Goal: Find contact information: Find contact information

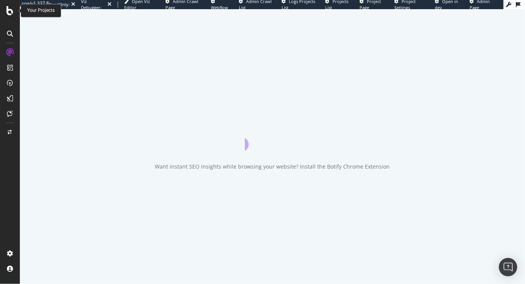
click at [7, 9] on icon at bounding box center [9, 10] width 7 height 9
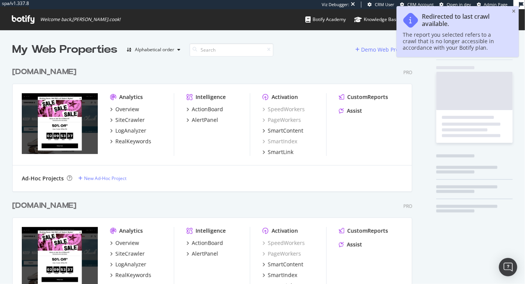
scroll to position [278, 406]
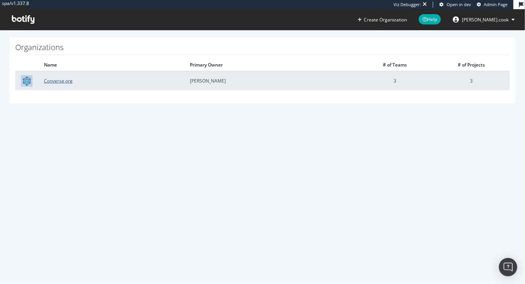
click at [63, 81] on link "Converse org" at bounding box center [58, 81] width 29 height 6
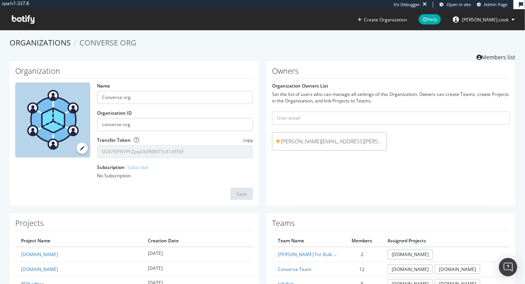
scroll to position [42, 0]
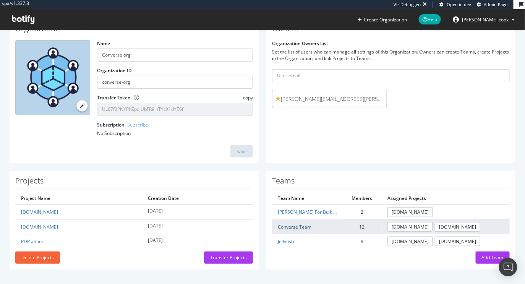
click at [302, 227] on link "Converse Team" at bounding box center [295, 226] width 34 height 6
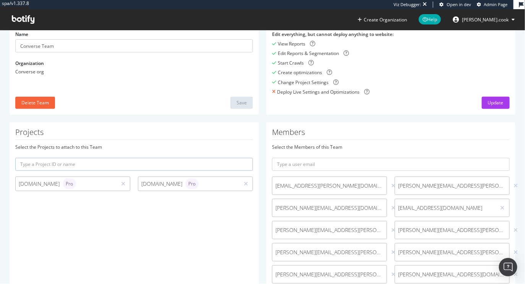
scroll to position [65, 0]
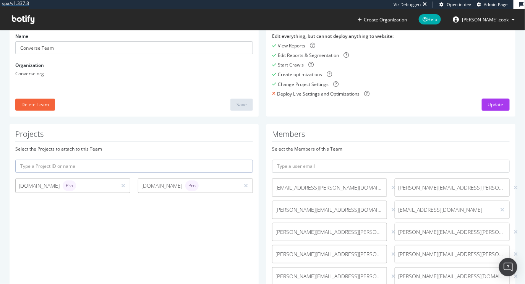
scroll to position [42, 0]
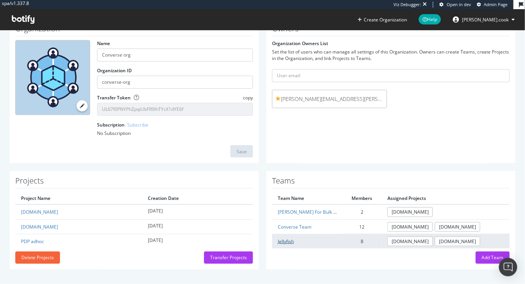
click at [285, 240] on link "Jellyfish" at bounding box center [286, 241] width 16 height 6
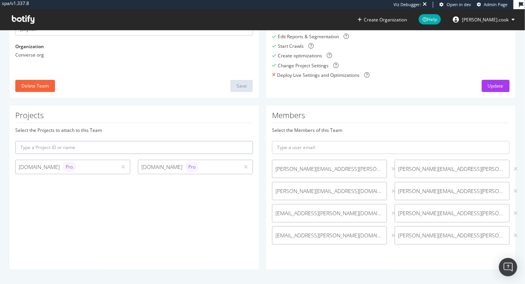
scroll to position [84, 0]
click at [318, 193] on span "samantha.hemmings@jellyfish.com" at bounding box center [329, 192] width 108 height 8
copy div "samantha.hemmings@jellyfish.com"
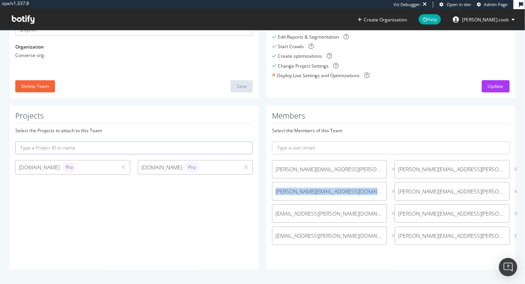
click at [343, 196] on div "samantha.hemmings@jellyfish.com" at bounding box center [329, 191] width 115 height 18
click at [343, 192] on span "samantha.hemmings@jellyfish.com" at bounding box center [329, 192] width 108 height 8
copy div "samantha.hemmings@jellyfish.com"
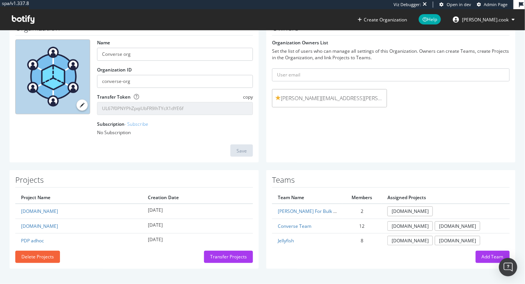
scroll to position [42, 0]
